Goal: Find specific page/section: Find specific page/section

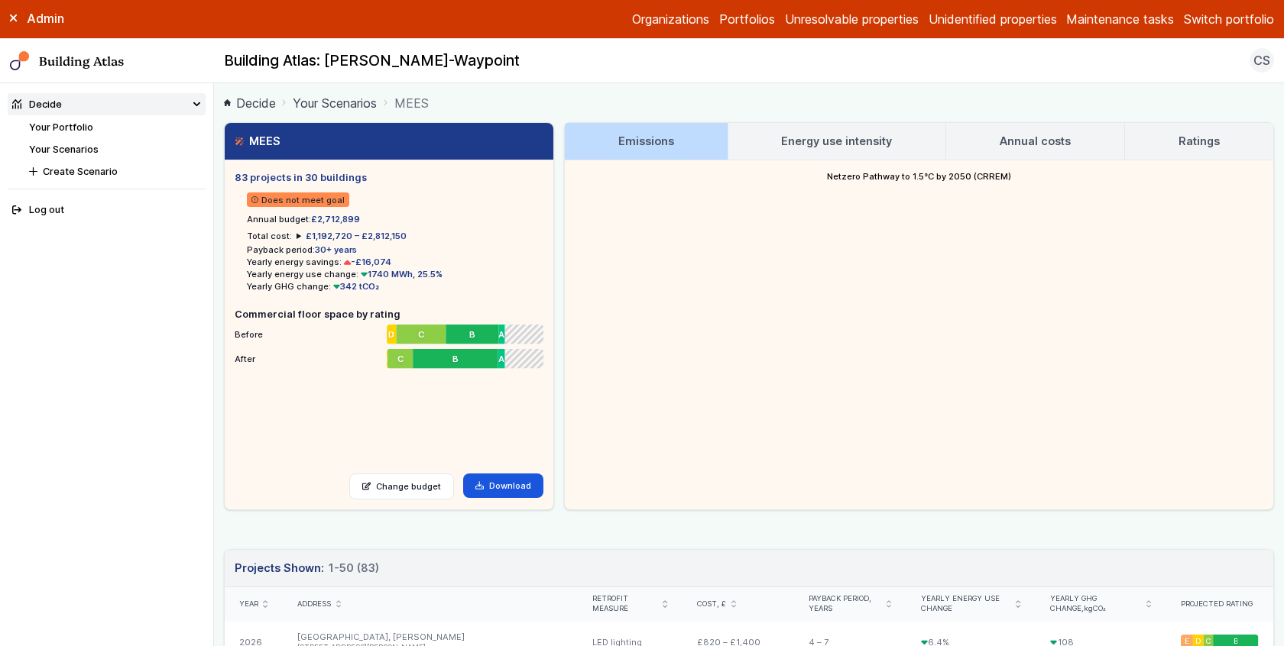
click at [77, 125] on link "Your Portfolio" at bounding box center [61, 126] width 64 height 11
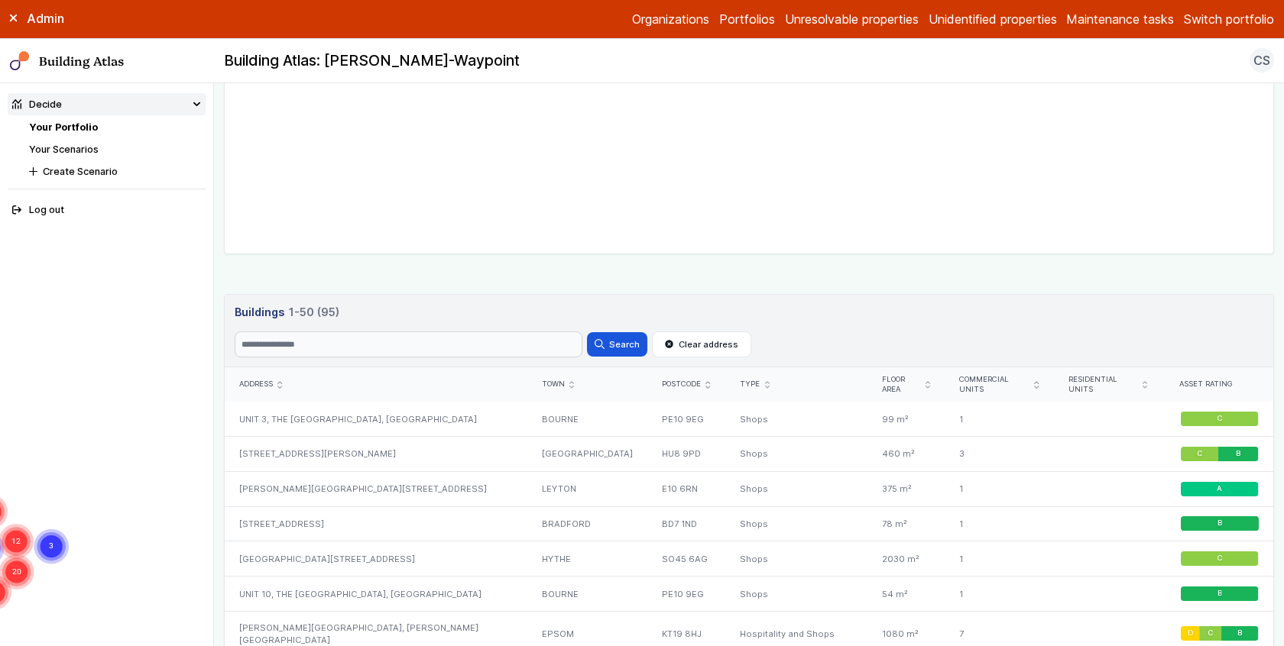
scroll to position [495, 0]
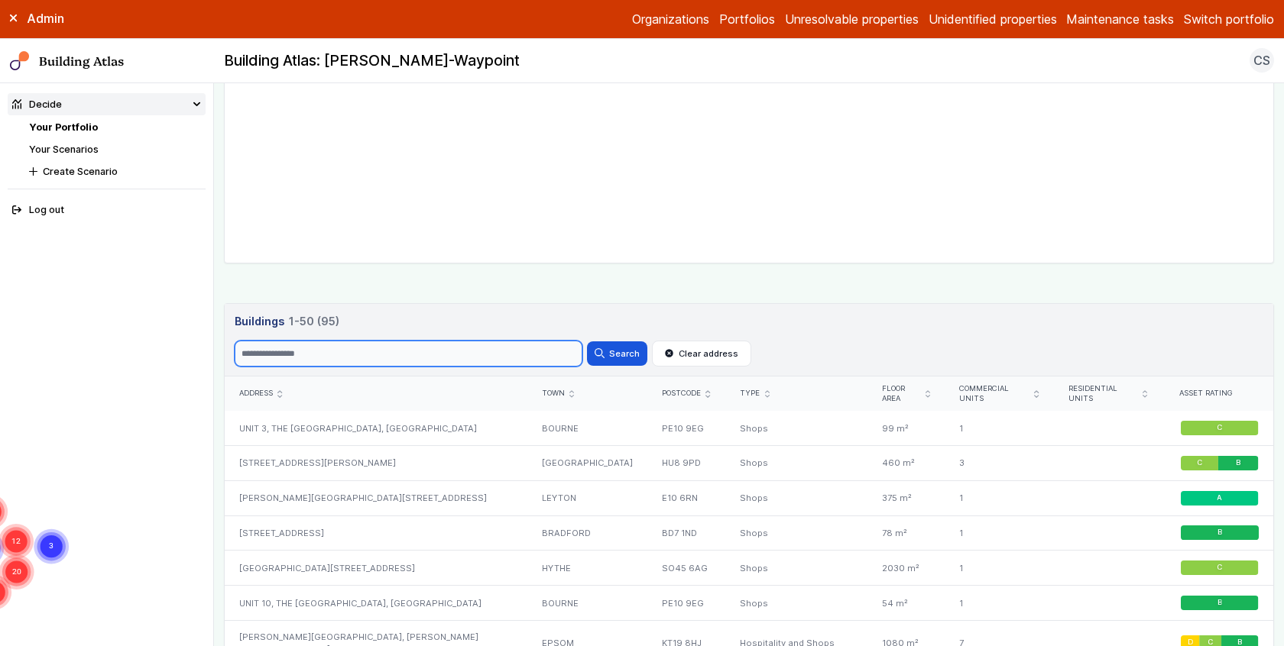
click at [343, 341] on input "Search" at bounding box center [409, 354] width 348 height 26
type input "*****"
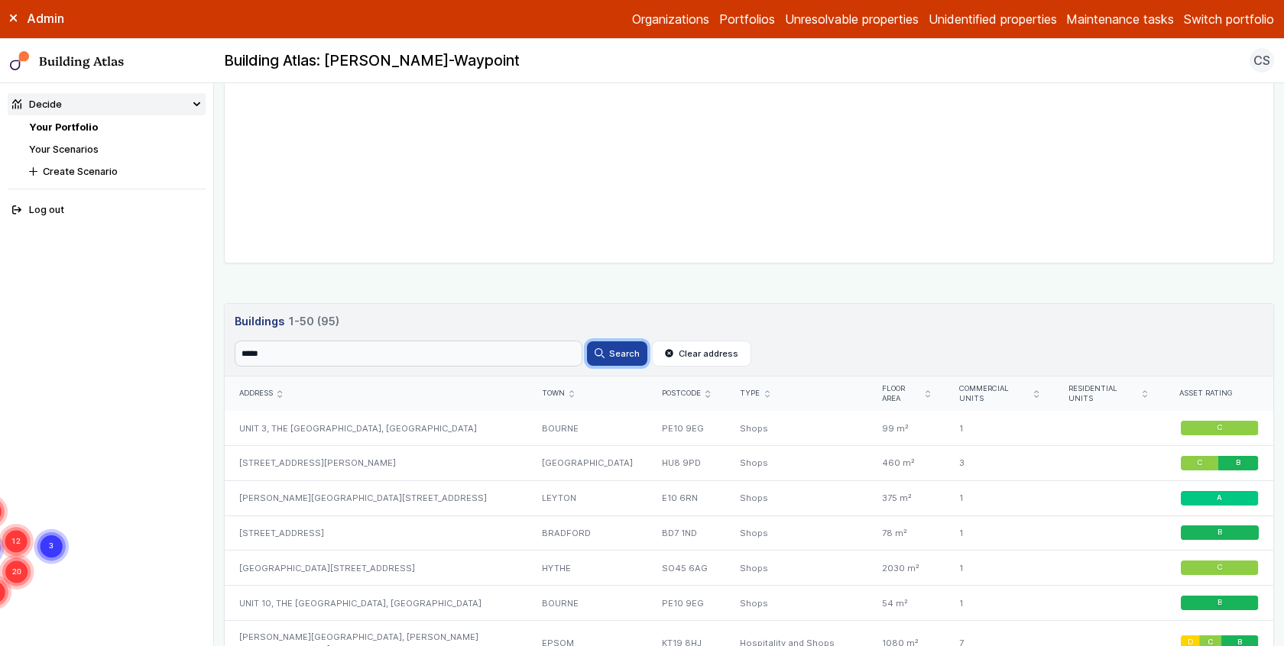
click at [604, 348] on icon "submit" at bounding box center [599, 353] width 10 height 10
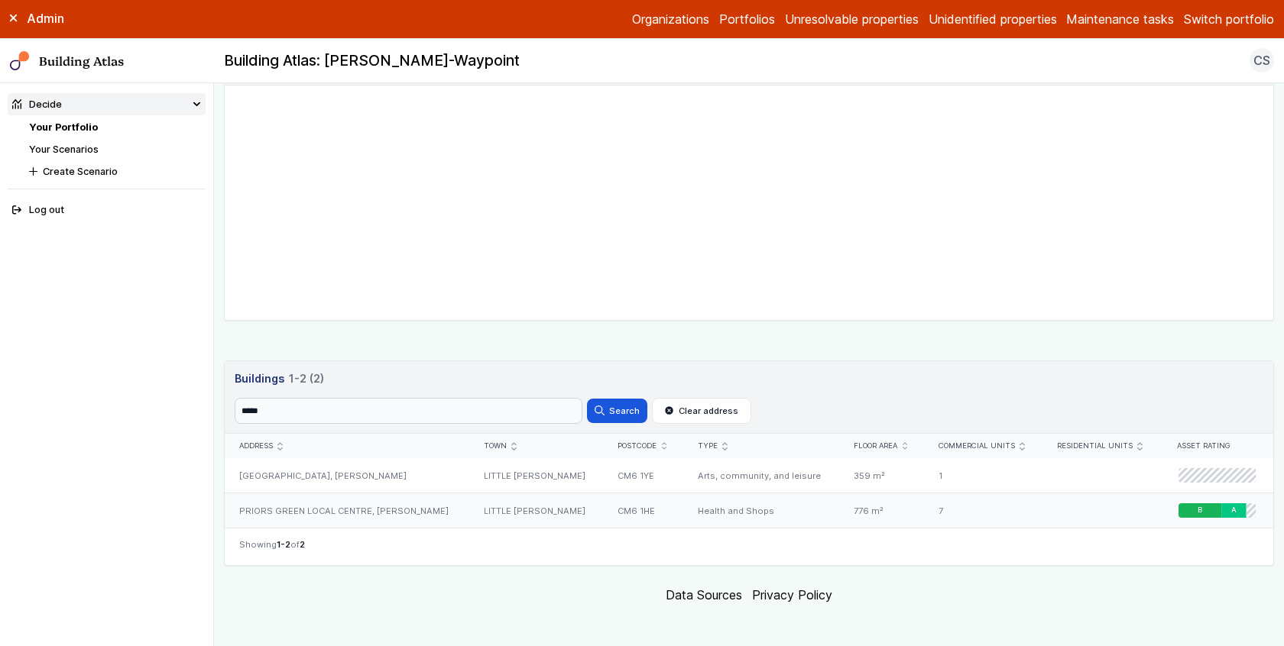
click at [410, 510] on div "PRIORS GREEN LOCAL CENTRE, [PERSON_NAME]" at bounding box center [347, 511] width 245 height 34
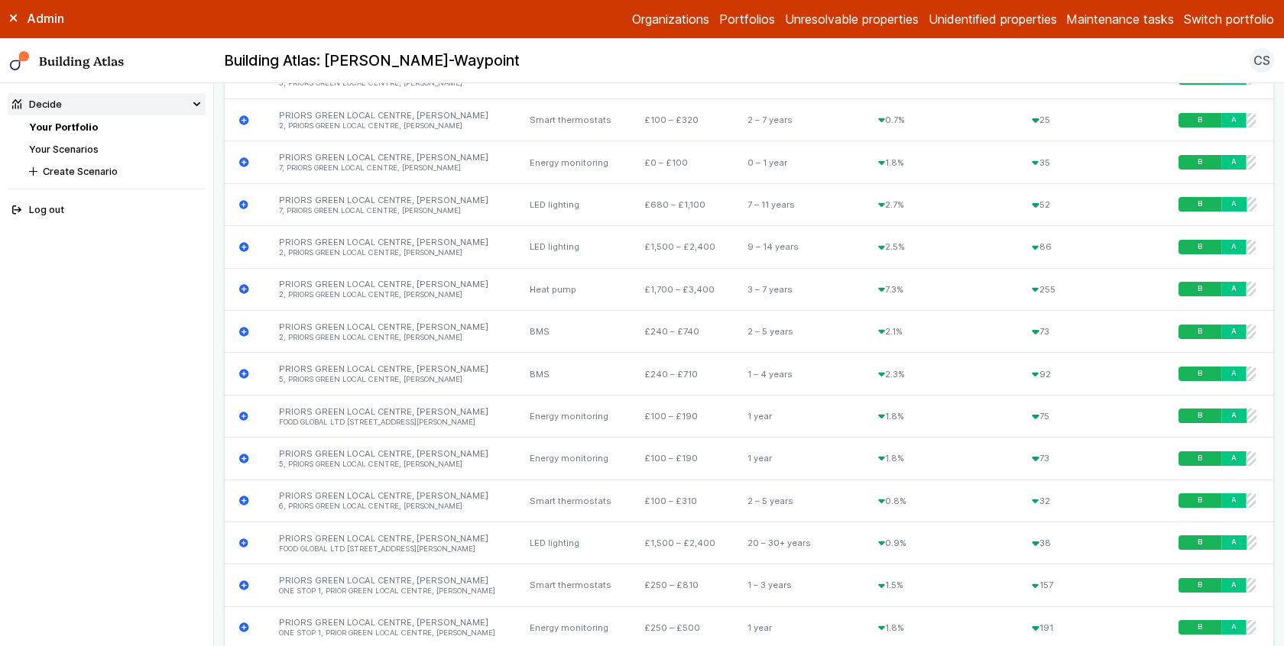
scroll to position [2058, 0]
